Goal: Transaction & Acquisition: Subscribe to service/newsletter

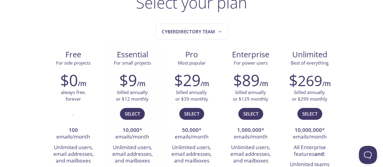
scroll to position [60, 0]
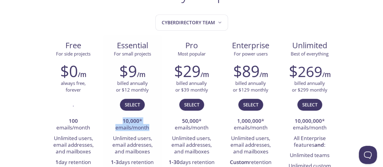
drag, startPoint x: 120, startPoint y: 120, endPoint x: 148, endPoint y: 125, distance: 27.9
click at [148, 125] on li "10,000 * emails/month" at bounding box center [132, 124] width 50 height 17
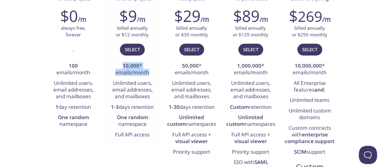
scroll to position [121, 0]
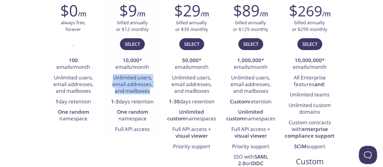
drag, startPoint x: 111, startPoint y: 76, endPoint x: 151, endPoint y: 89, distance: 42.3
click at [151, 89] on li "Unlimited users, email addresses, and mailboxes" at bounding box center [132, 85] width 50 height 24
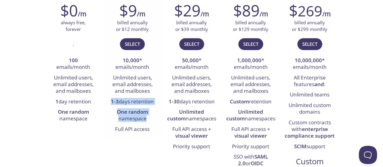
drag, startPoint x: 109, startPoint y: 101, endPoint x: 146, endPoint y: 119, distance: 41.5
click at [149, 118] on ul "10,000 * emails/month Unlimited users, email addresses, and mailboxes 1-3 days …" at bounding box center [132, 94] width 50 height 79
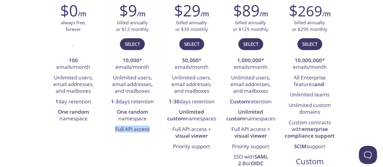
drag, startPoint x: 112, startPoint y: 129, endPoint x: 150, endPoint y: 129, distance: 38.1
click at [150, 129] on li "Full API access" at bounding box center [132, 129] width 50 height 10
click at [96, 142] on div "Free For side projects $0 /m always free, forever . 100 emails/month Unlimited …" at bounding box center [191, 89] width 295 height 229
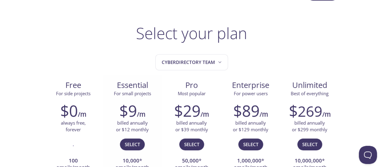
scroll to position [30, 0]
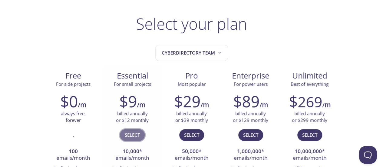
click at [129, 139] on button "Select" at bounding box center [132, 134] width 25 height 11
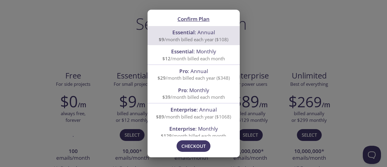
click at [118, 51] on div "Confirm Plan Essential : Annual $9 /month billed each year ($108) Essential : M…" at bounding box center [193, 83] width 387 height 167
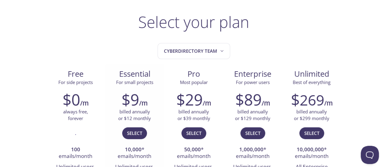
scroll to position [60, 0]
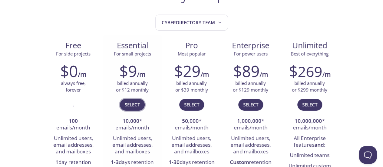
click at [131, 105] on span "Select" at bounding box center [132, 104] width 15 height 8
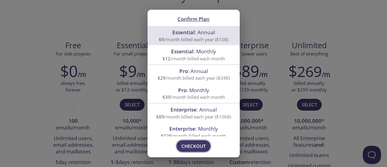
click at [187, 148] on span "Checkout" at bounding box center [193, 146] width 24 height 8
